Goal: Transaction & Acquisition: Purchase product/service

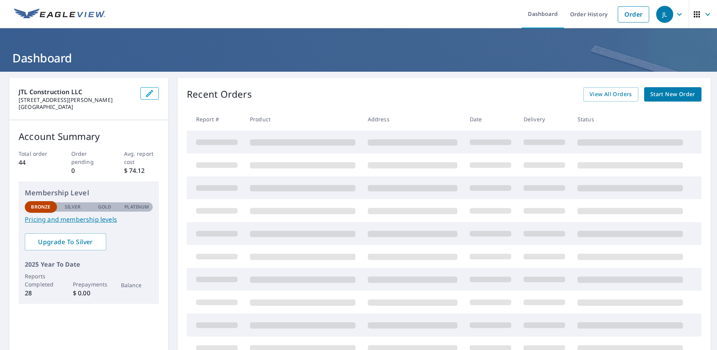
click at [625, 31] on header "Dashboard" at bounding box center [358, 49] width 717 height 43
click at [626, 11] on link "Order" at bounding box center [633, 14] width 31 height 16
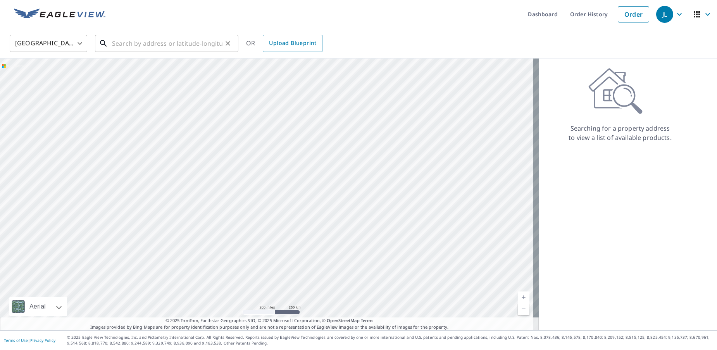
click at [175, 49] on input "text" at bounding box center [167, 44] width 110 height 22
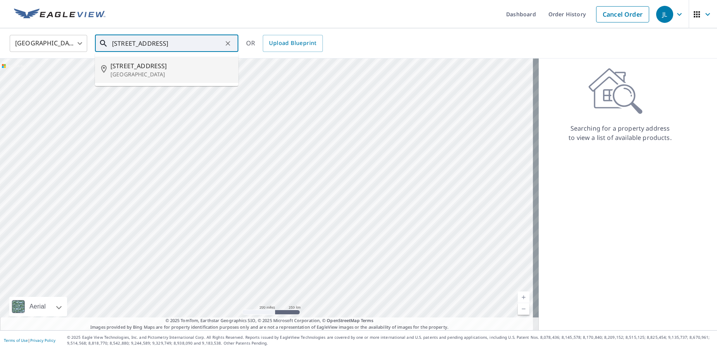
click at [143, 73] on p "[GEOGRAPHIC_DATA]" at bounding box center [171, 75] width 122 height 8
type input "[STREET_ADDRESS][PERSON_NAME]"
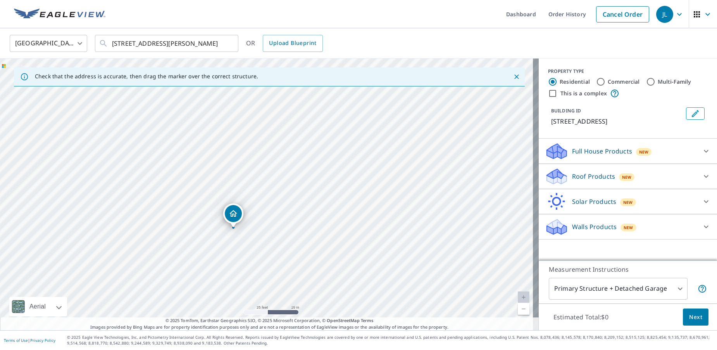
drag, startPoint x: 268, startPoint y: 173, endPoint x: 333, endPoint y: 150, distance: 69.5
click at [333, 150] on div "[STREET_ADDRESS][PERSON_NAME]" at bounding box center [269, 195] width 539 height 272
click at [701, 148] on icon at bounding box center [705, 150] width 9 height 9
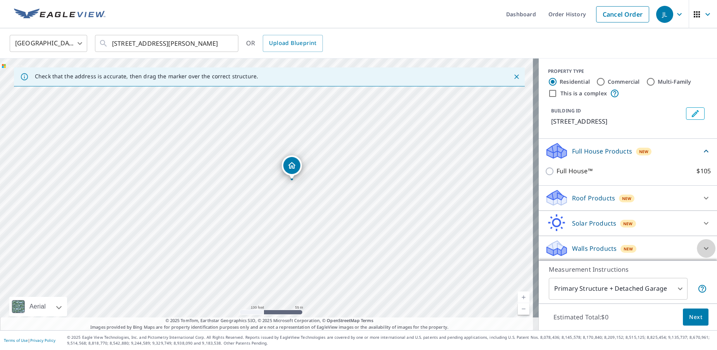
click at [701, 246] on icon at bounding box center [705, 248] width 9 height 9
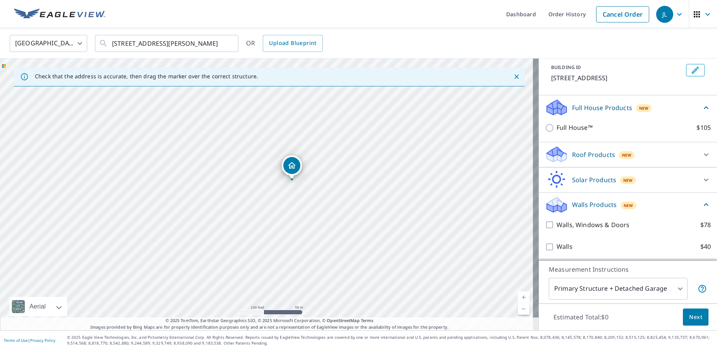
scroll to position [44, 0]
click at [701, 155] on icon at bounding box center [705, 153] width 9 height 9
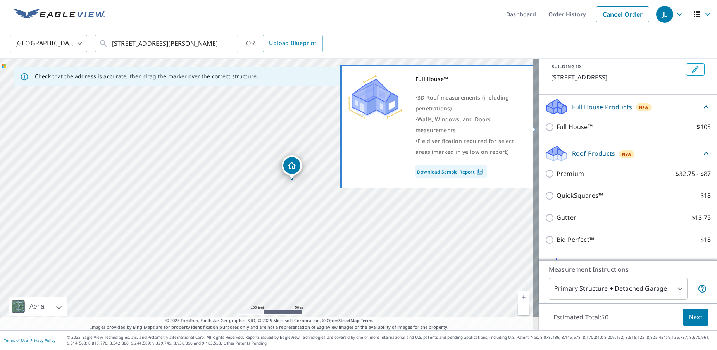
click at [545, 128] on input "Full House™ $105" at bounding box center [551, 126] width 12 height 9
checkbox input "true"
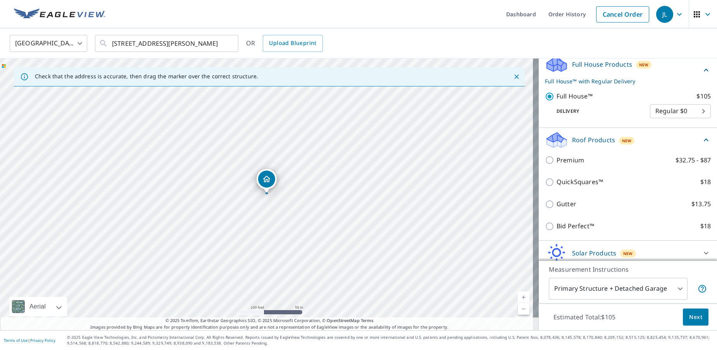
scroll to position [160, 0]
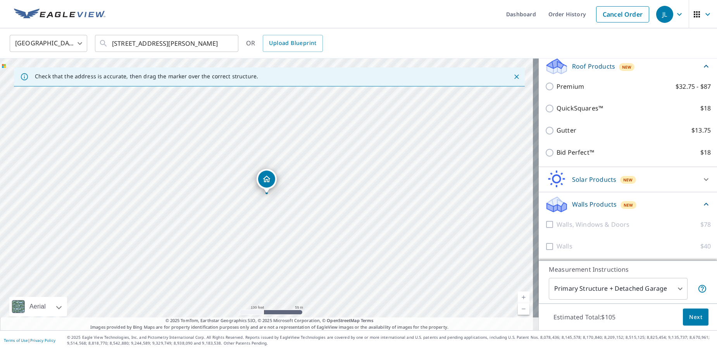
click at [634, 289] on body "JL JL Dashboard Order History Cancel Order JL [GEOGRAPHIC_DATA] [GEOGRAPHIC_DAT…" at bounding box center [358, 175] width 717 height 350
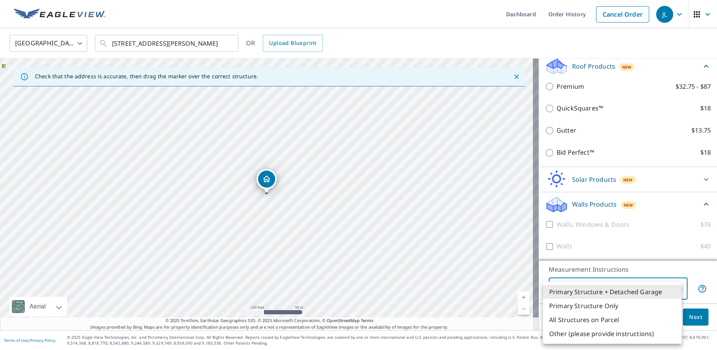
click at [589, 305] on li "Primary Structure Only" at bounding box center [612, 306] width 139 height 14
type input "2"
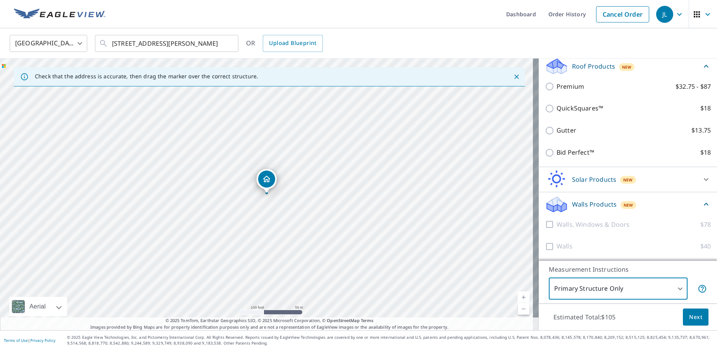
click at [692, 313] on span "Next" at bounding box center [695, 317] width 13 height 10
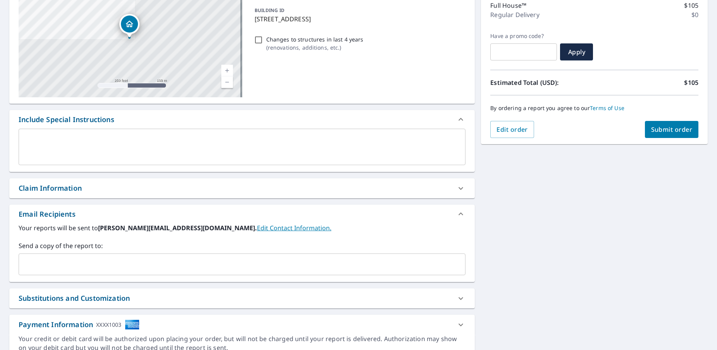
scroll to position [138, 0]
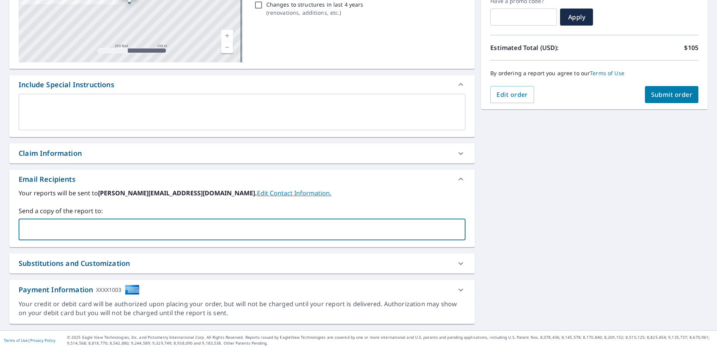
click at [110, 229] on input "text" at bounding box center [236, 229] width 428 height 15
type input "[PERSON_NAME][EMAIL_ADDRESS][DOMAIN_NAME]"
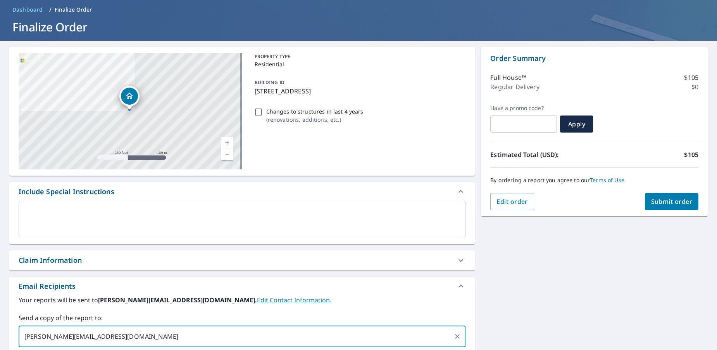
scroll to position [22, 0]
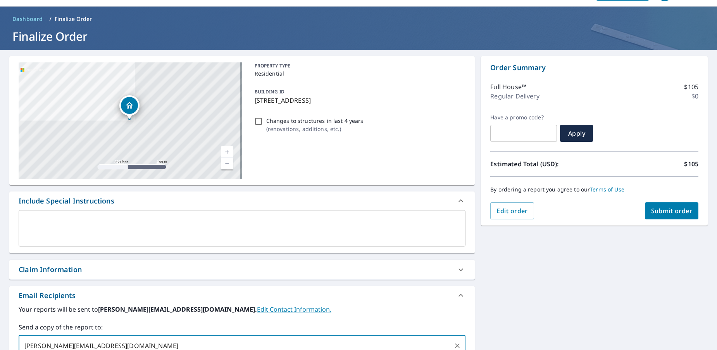
click at [664, 210] on span "Submit order" at bounding box center [671, 211] width 41 height 9
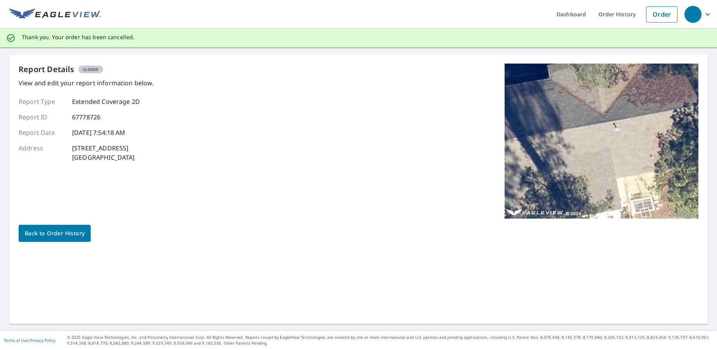
click at [623, 247] on div "Report Details Closed View and edit your report information below. Report Type …" at bounding box center [358, 189] width 698 height 270
click at [659, 18] on link "Order" at bounding box center [661, 14] width 31 height 16
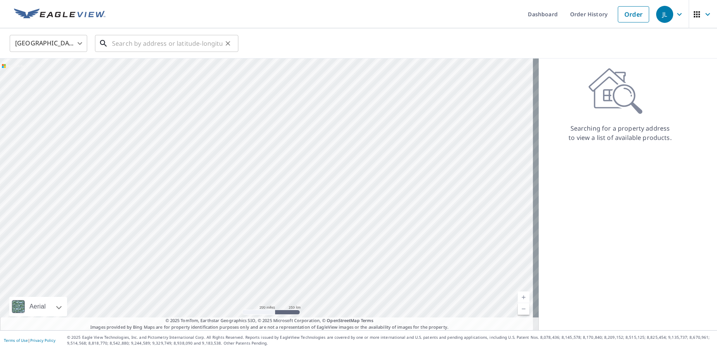
click at [218, 43] on input "text" at bounding box center [167, 44] width 110 height 22
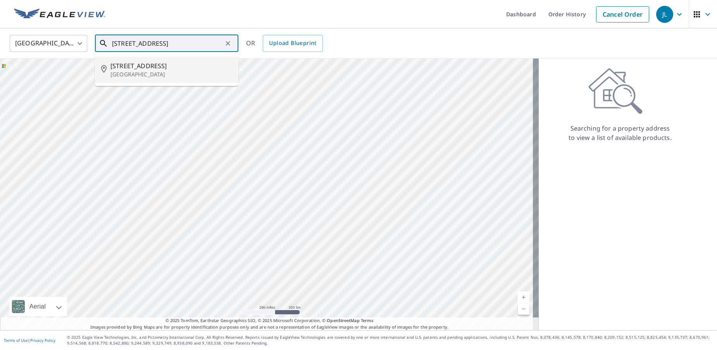
click at [141, 62] on span "[STREET_ADDRESS]" at bounding box center [171, 65] width 122 height 9
type input "[STREET_ADDRESS][PERSON_NAME]"
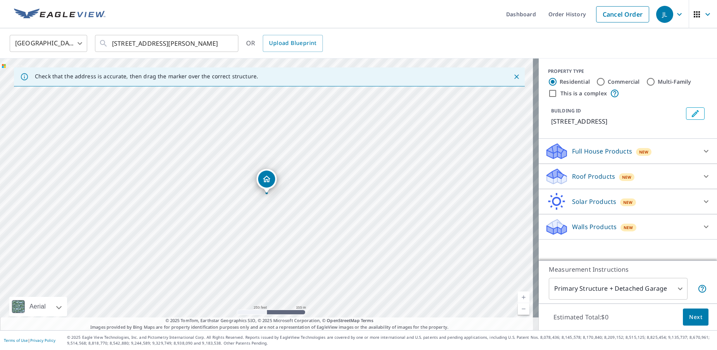
click at [657, 174] on div "Roof Products New" at bounding box center [621, 176] width 152 height 18
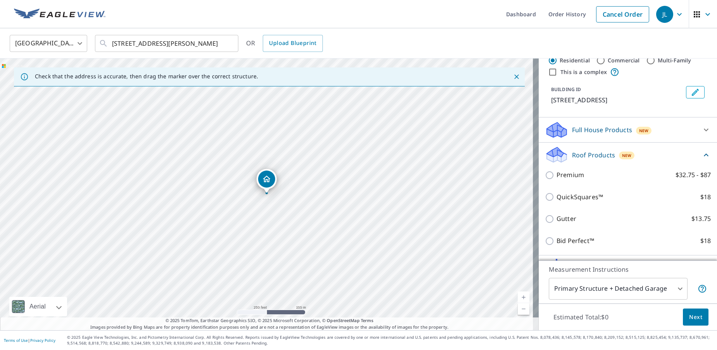
scroll to position [67, 0]
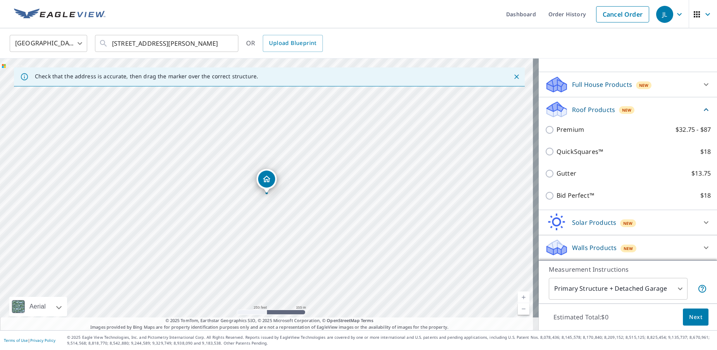
click at [599, 247] on p "Walls Products" at bounding box center [594, 247] width 45 height 9
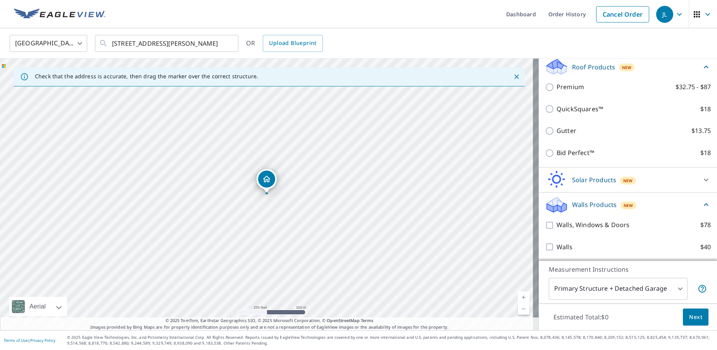
scroll to position [110, 0]
click at [598, 290] on body "JL JL Dashboard Order History Cancel Order JL United States US ​ 303 Elmwood Dr…" at bounding box center [358, 175] width 717 height 350
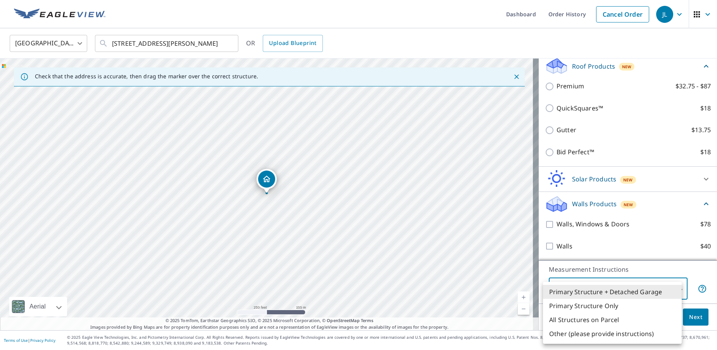
click at [588, 304] on li "Primary Structure Only" at bounding box center [612, 306] width 139 height 14
type input "2"
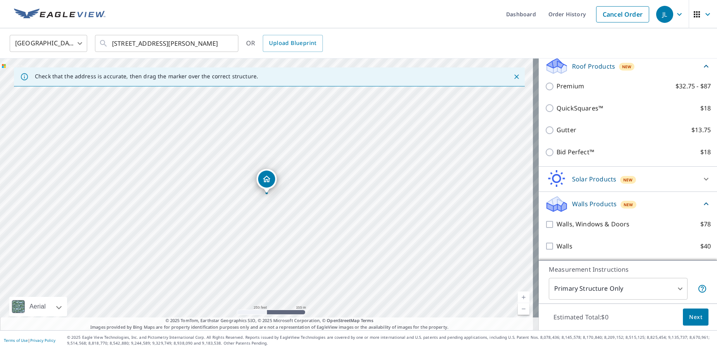
click at [575, 180] on p "Solar Products" at bounding box center [594, 178] width 44 height 9
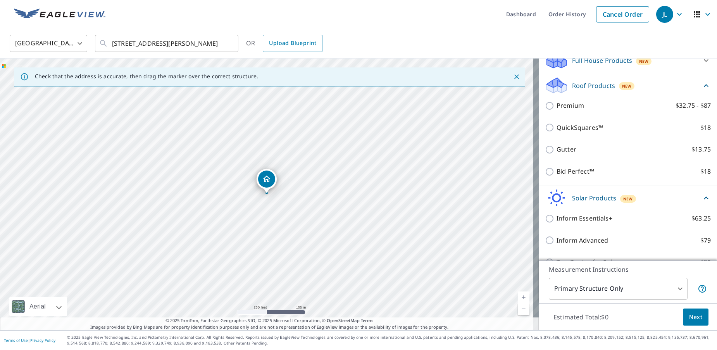
scroll to position [33, 0]
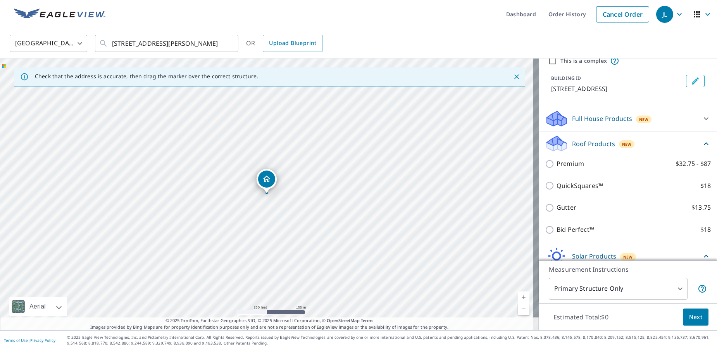
click at [587, 115] on p "Full House Products" at bounding box center [602, 118] width 60 height 9
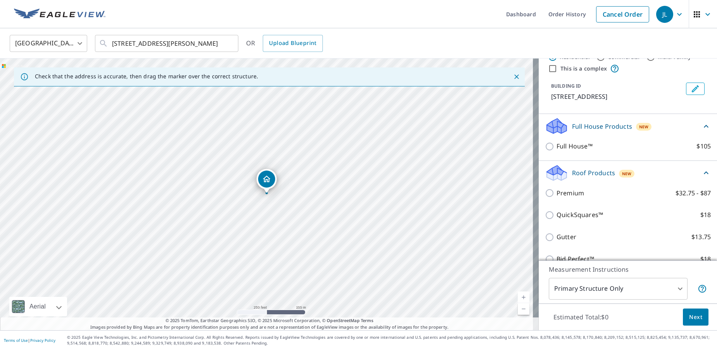
scroll to position [39, 0]
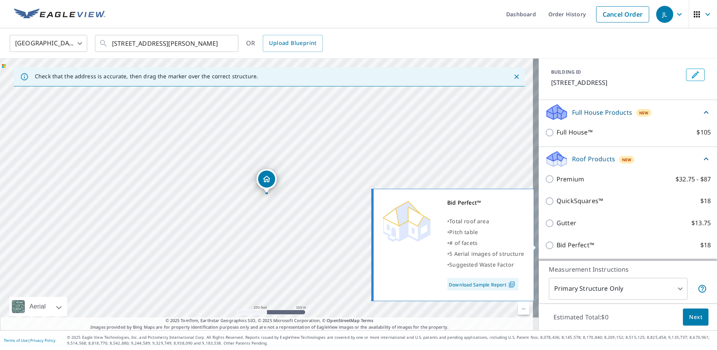
click at [562, 246] on p "Bid Perfect™" at bounding box center [575, 245] width 38 height 10
click at [556, 246] on input "Bid Perfect™ $18" at bounding box center [551, 245] width 12 height 9
checkbox input "true"
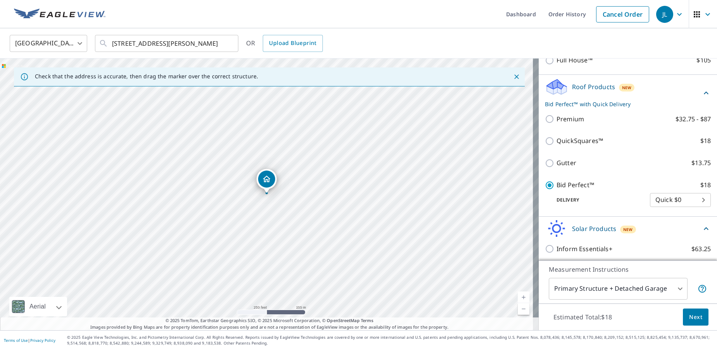
scroll to position [116, 0]
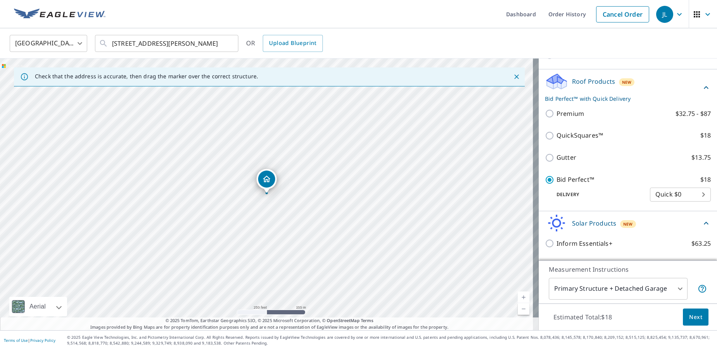
click at [603, 292] on body "JL JL Dashboard Order History Cancel Order JL United States US ​ 303 Elmwood Dr…" at bounding box center [358, 175] width 717 height 350
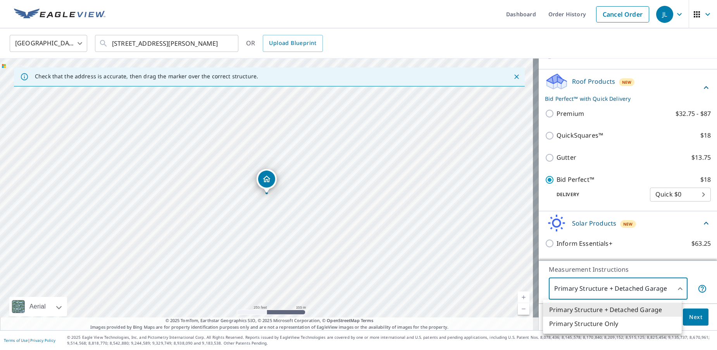
click at [582, 325] on li "Primary Structure Only" at bounding box center [612, 324] width 139 height 14
type input "2"
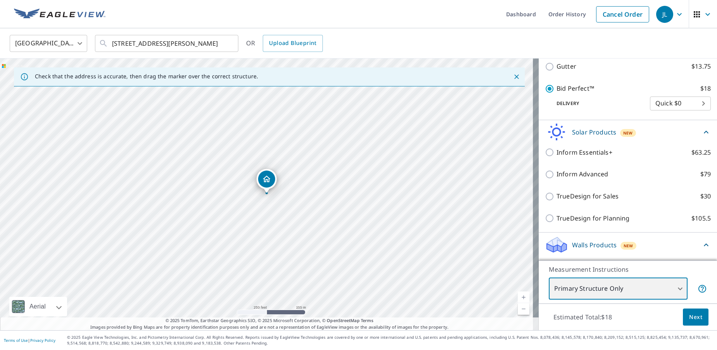
scroll to position [233, 0]
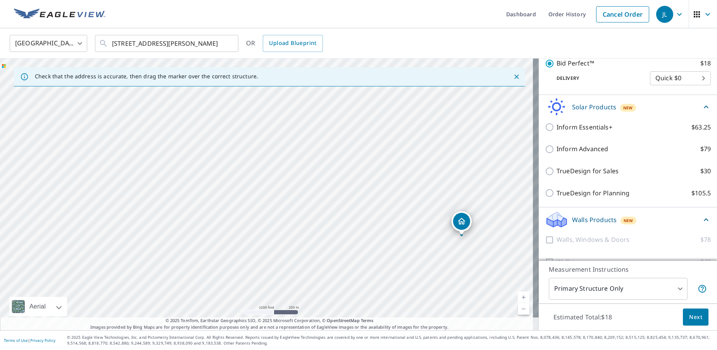
click at [622, 46] on div "United States US ​ 303 Elmwood Dr West Monroe, LA 71291 ​ OR Upload Blueprint" at bounding box center [356, 43] width 704 height 18
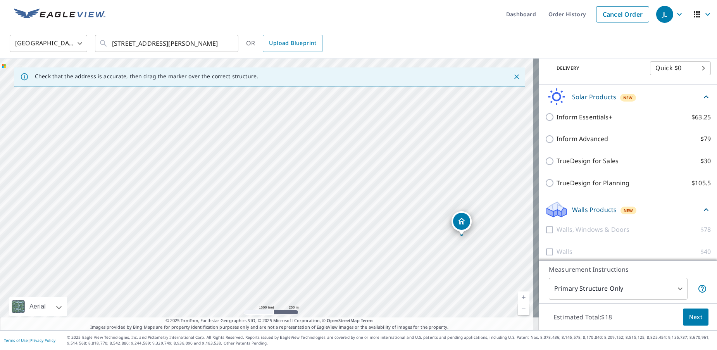
scroll to position [248, 0]
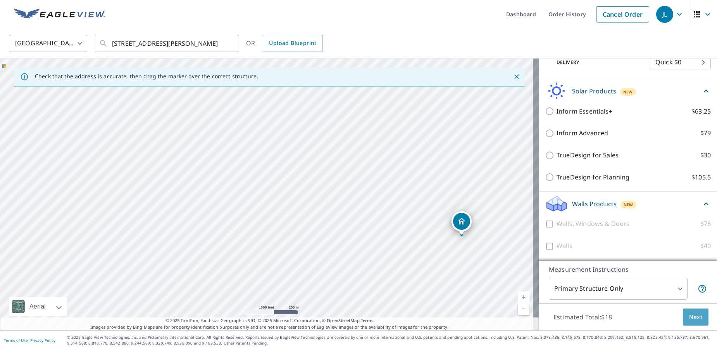
click at [691, 314] on span "Next" at bounding box center [695, 317] width 13 height 10
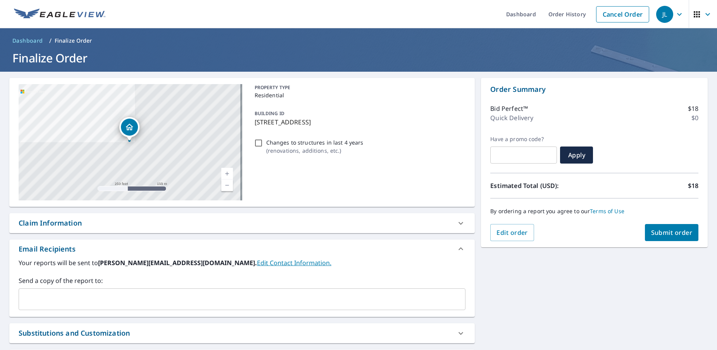
click at [95, 296] on input "text" at bounding box center [236, 299] width 428 height 15
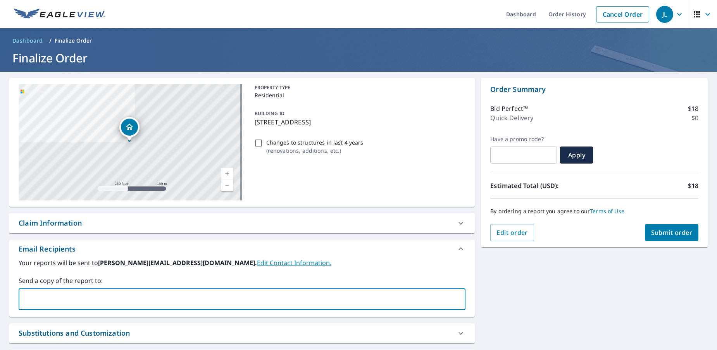
type input "[PERSON_NAME][EMAIL_ADDRESS][DOMAIN_NAME]"
click at [660, 233] on span "Submit order" at bounding box center [671, 232] width 41 height 9
